Goal: Navigation & Orientation: Find specific page/section

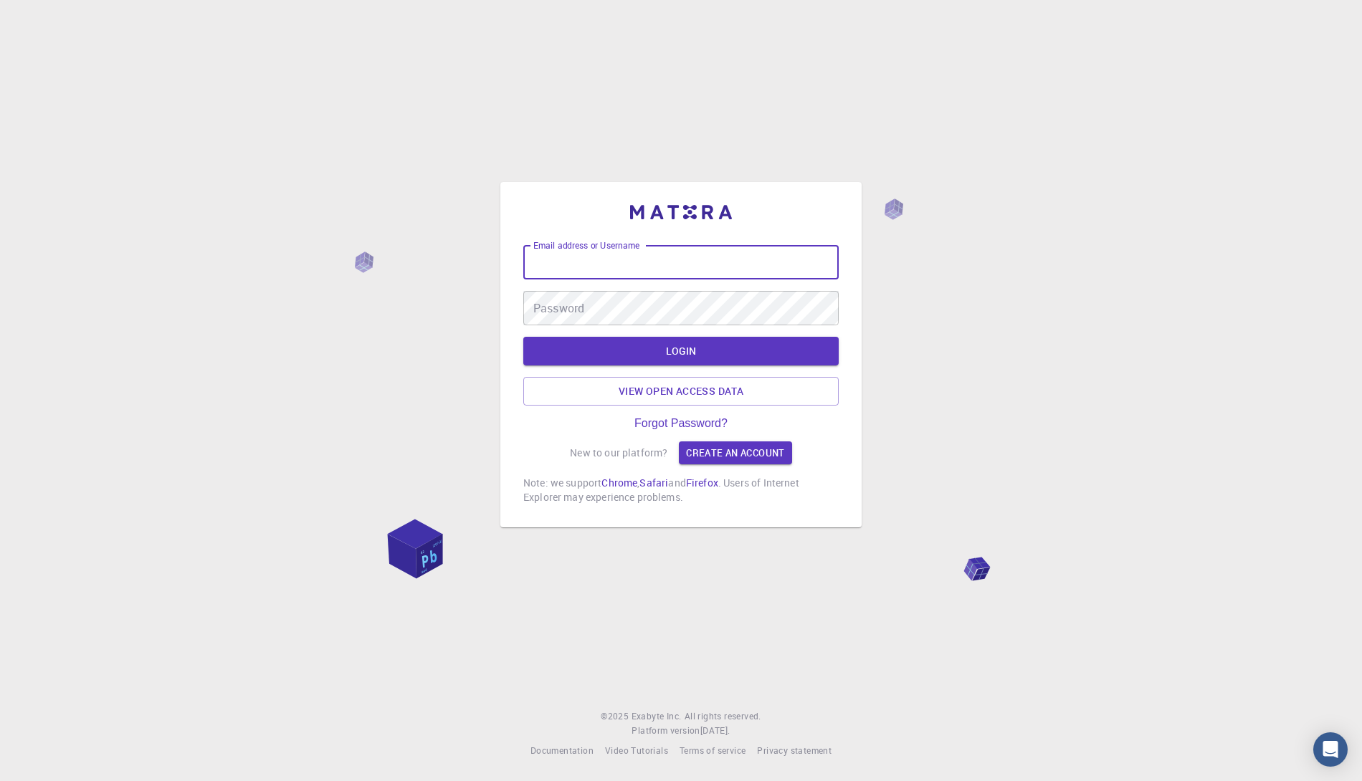
click at [701, 257] on input "Email address or Username" at bounding box center [680, 262] width 315 height 34
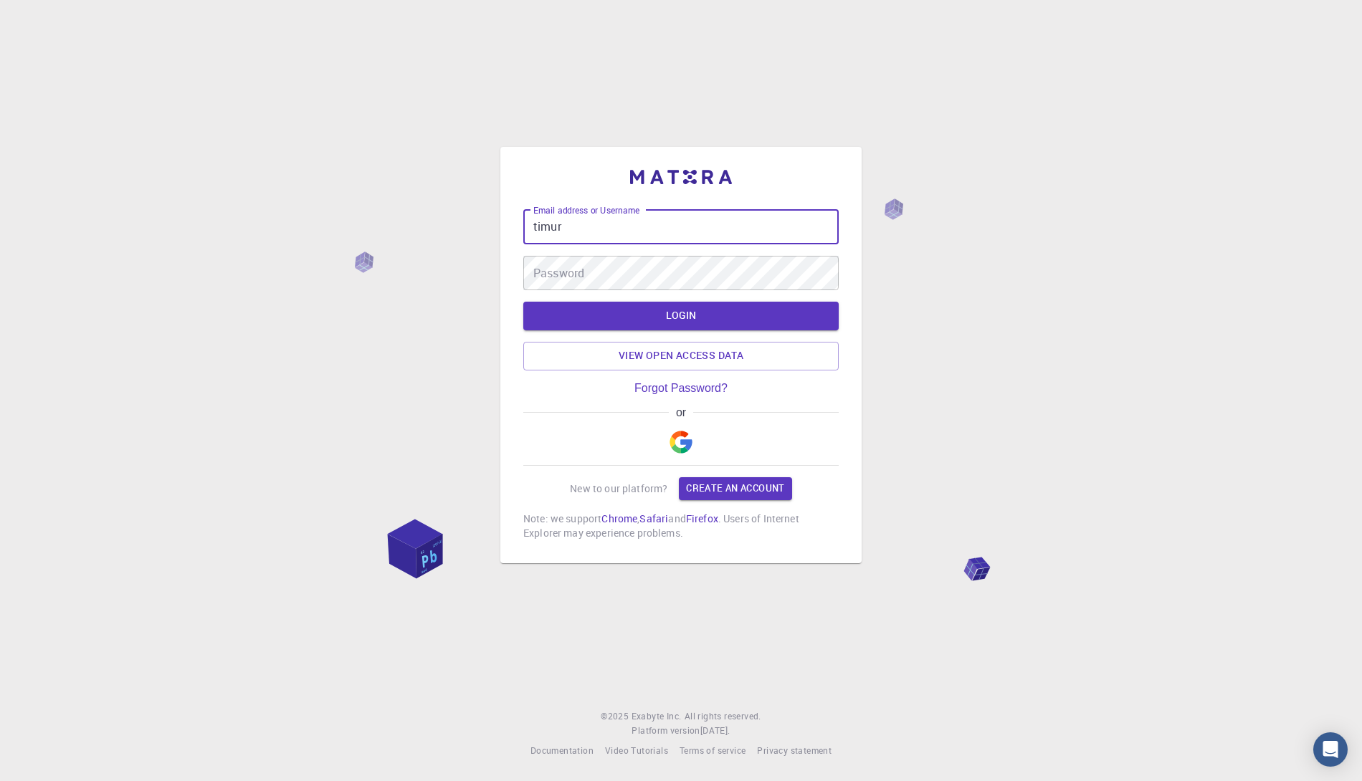
type input "timur"
click at [523, 302] on button "LOGIN" at bounding box center [680, 316] width 315 height 29
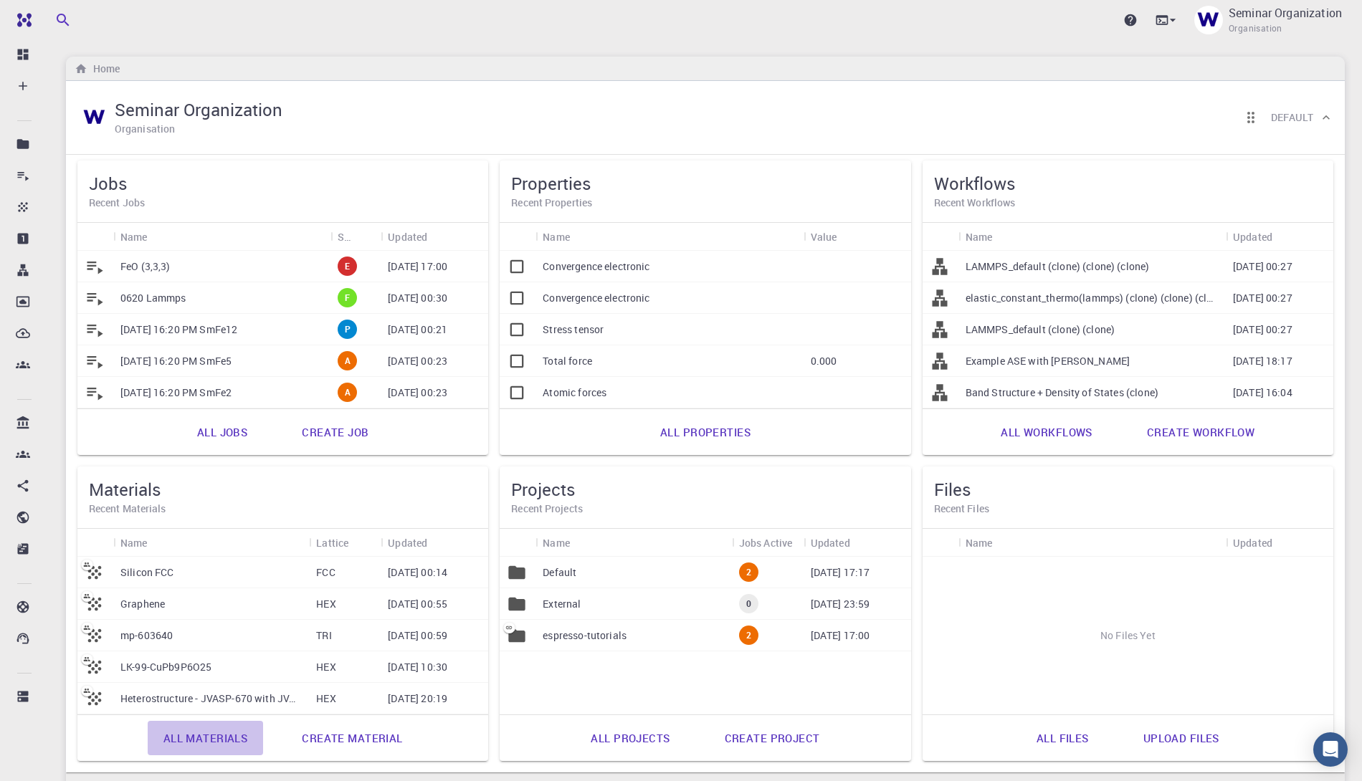
click at [208, 734] on link "All materials" at bounding box center [206, 738] width 116 height 34
